Goal: Task Accomplishment & Management: Use online tool/utility

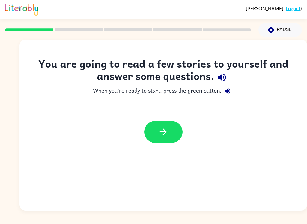
click at [173, 119] on div at bounding box center [162, 132] width 287 height 34
click at [175, 132] on button "button" at bounding box center [163, 132] width 38 height 22
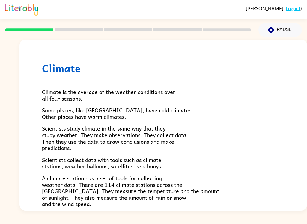
click at [270, 33] on icon "button" at bounding box center [270, 29] width 5 height 5
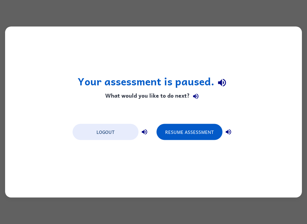
click at [200, 131] on button "Resume Assessment" at bounding box center [189, 132] width 66 height 16
click at [196, 135] on button "Resume Assessment" at bounding box center [189, 132] width 66 height 16
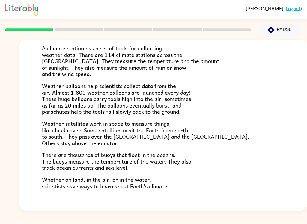
scroll to position [131, 0]
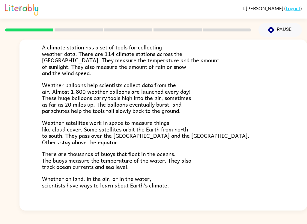
click at [306, 221] on div "[PERSON_NAME] ( Logout ) Pause Pause Climate Climate is the average of the weat…" at bounding box center [153, 112] width 307 height 224
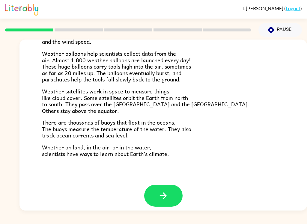
scroll to position [162, 0]
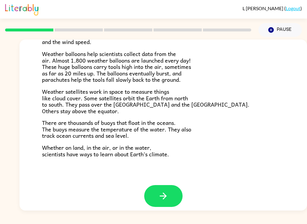
click at [168, 199] on button "button" at bounding box center [163, 196] width 38 height 22
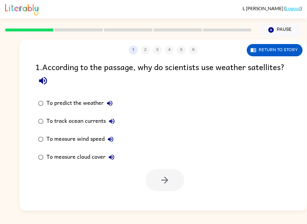
scroll to position [0, 0]
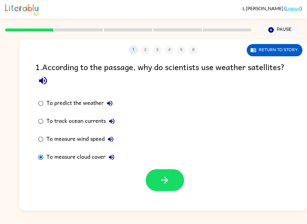
click at [165, 191] on button "button" at bounding box center [165, 180] width 38 height 22
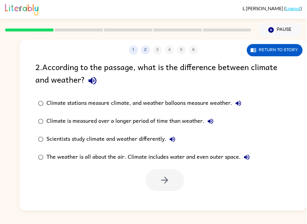
click at [64, 118] on div "Climate is measured over a longer period of time than weather." at bounding box center [131, 121] width 170 height 12
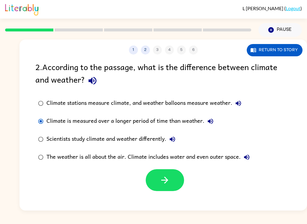
click at [170, 188] on button "button" at bounding box center [165, 180] width 38 height 22
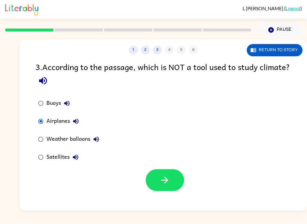
click at [167, 181] on icon "button" at bounding box center [164, 180] width 7 height 7
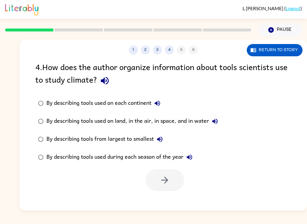
click at [55, 120] on div "By describing tools used on land, in the air, in space, and in water" at bounding box center [133, 121] width 174 height 12
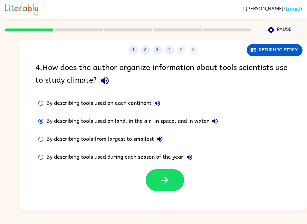
click at [179, 184] on button "button" at bounding box center [165, 180] width 38 height 22
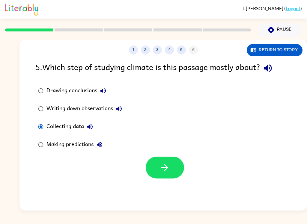
click at [170, 175] on button "button" at bounding box center [165, 168] width 38 height 22
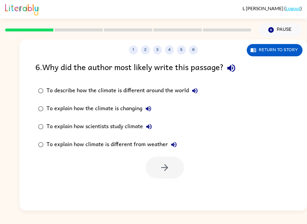
click at [55, 126] on div "To explain how scientists study climate" at bounding box center [100, 127] width 108 height 12
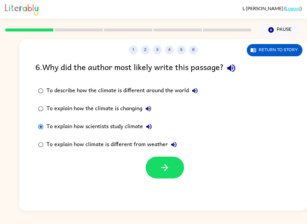
click at [162, 145] on div "To explain how climate is different from weather" at bounding box center [112, 145] width 133 height 12
click at [163, 170] on icon "button" at bounding box center [164, 167] width 10 height 10
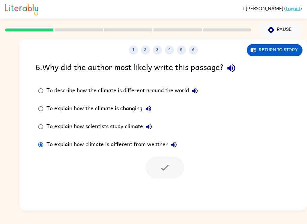
click at [47, 137] on label "To explain how climate is different from weather" at bounding box center [118, 145] width 172 height 18
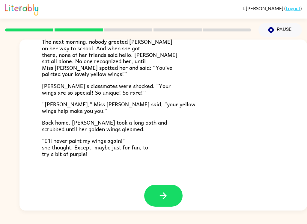
scroll to position [162, 0]
click at [181, 187] on button "button" at bounding box center [163, 196] width 38 height 22
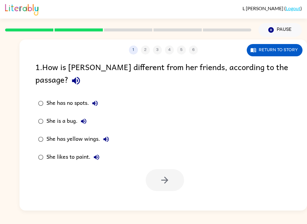
click at [55, 133] on div "She has yellow wings." at bounding box center [79, 139] width 66 height 12
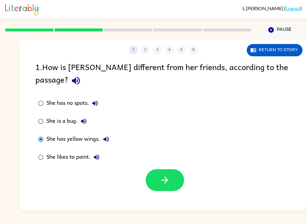
click at [58, 133] on div "She has yellow wings." at bounding box center [79, 139] width 66 height 12
click at [161, 175] on icon "button" at bounding box center [164, 180] width 10 height 10
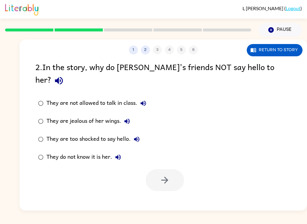
click at [47, 151] on div "They do not know it is her." at bounding box center [85, 157] width 78 height 12
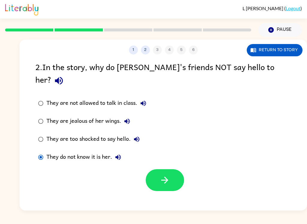
click at [179, 173] on button "button" at bounding box center [165, 180] width 38 height 22
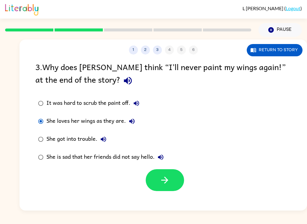
click at [173, 183] on button "button" at bounding box center [165, 180] width 38 height 22
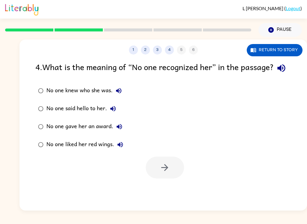
click at [52, 97] on div "No one knew who she was." at bounding box center [85, 91] width 78 height 12
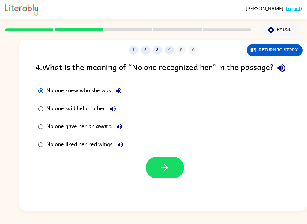
click at [171, 179] on button "button" at bounding box center [165, 168] width 38 height 22
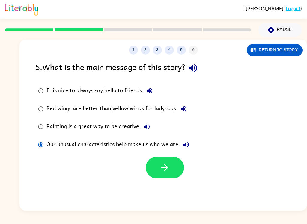
click at [178, 165] on button "button" at bounding box center [165, 168] width 38 height 22
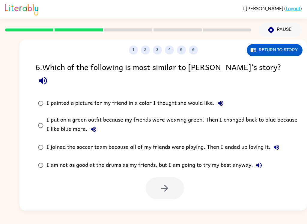
click at [124, 161] on label "I am not as good at the drums as my friends, but I am going to try my best anyw…" at bounding box center [167, 165] width 270 height 18
click at [169, 183] on icon "button" at bounding box center [164, 188] width 10 height 10
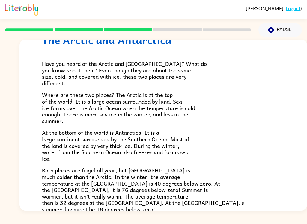
scroll to position [26, 0]
